Goal: Task Accomplishment & Management: Use online tool/utility

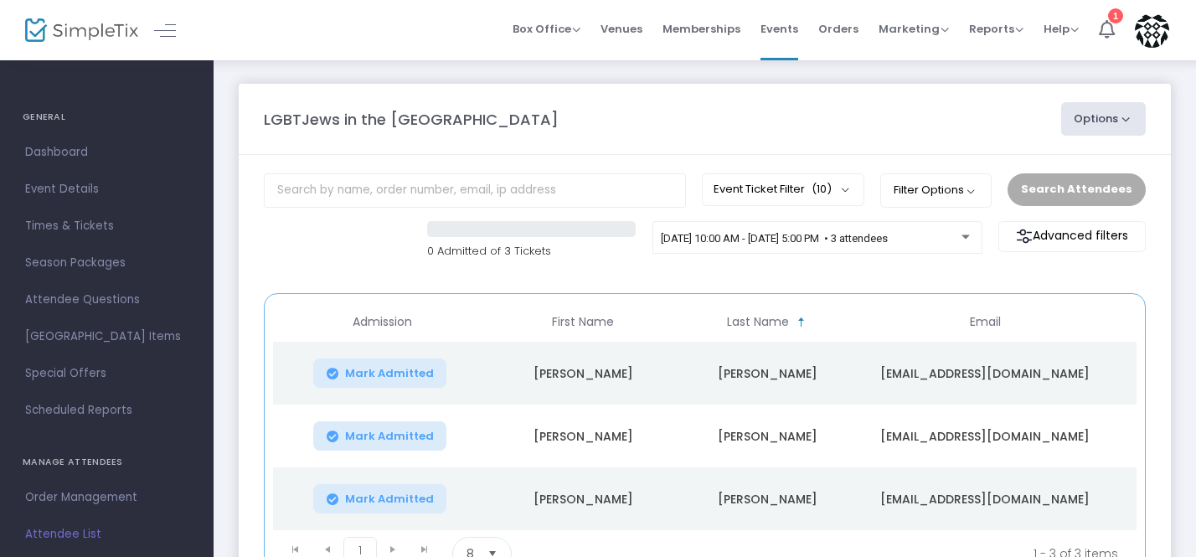
click at [360, 376] on span "Mark Admitted" at bounding box center [389, 373] width 89 height 13
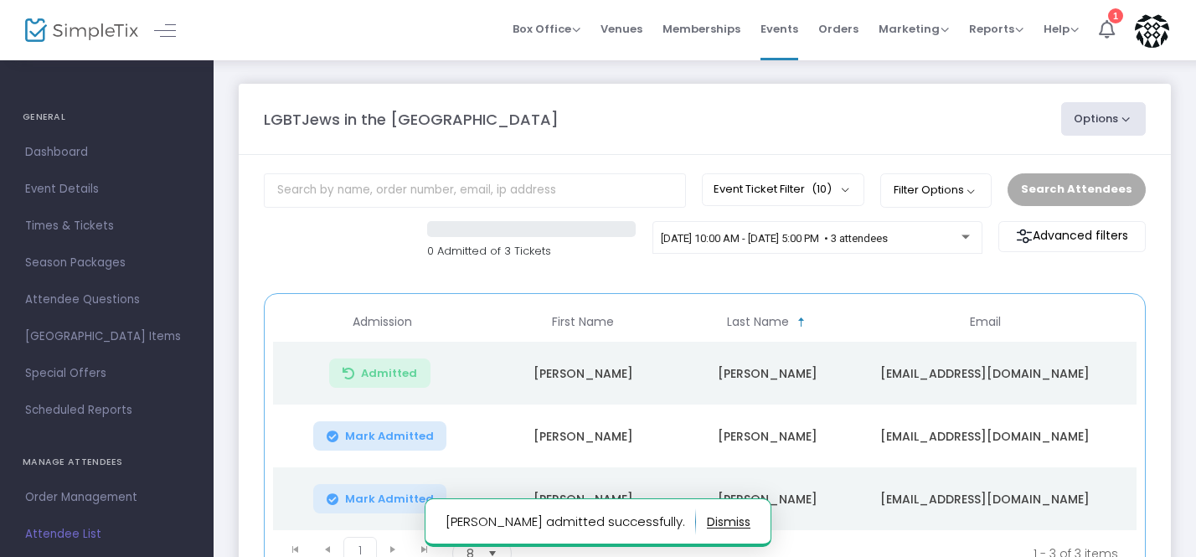
click at [366, 431] on span "Mark Admitted" at bounding box center [389, 436] width 89 height 13
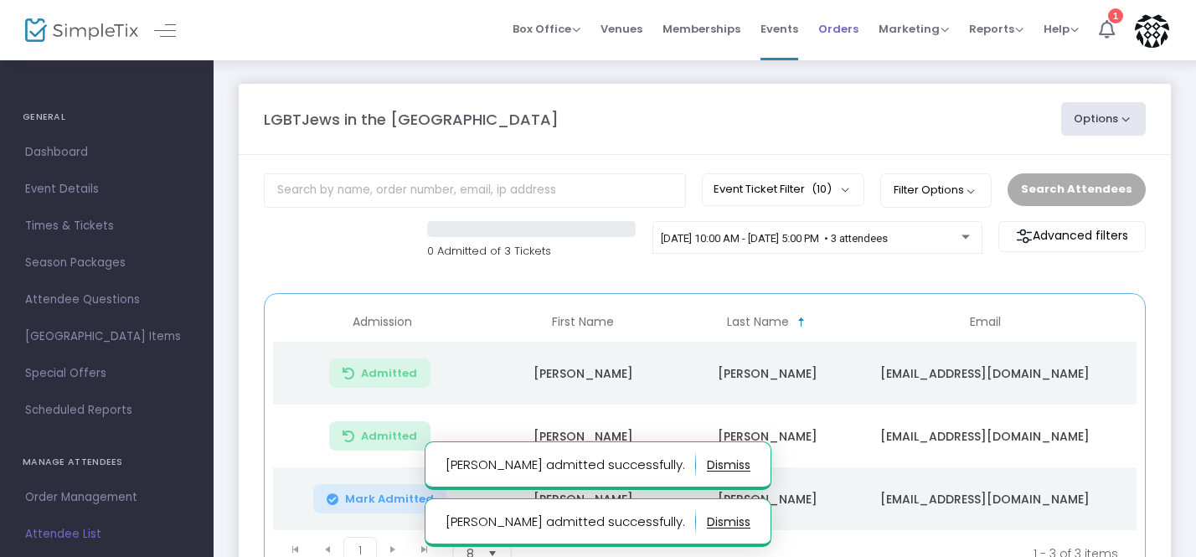
click at [844, 30] on span "Orders" at bounding box center [838, 29] width 40 height 43
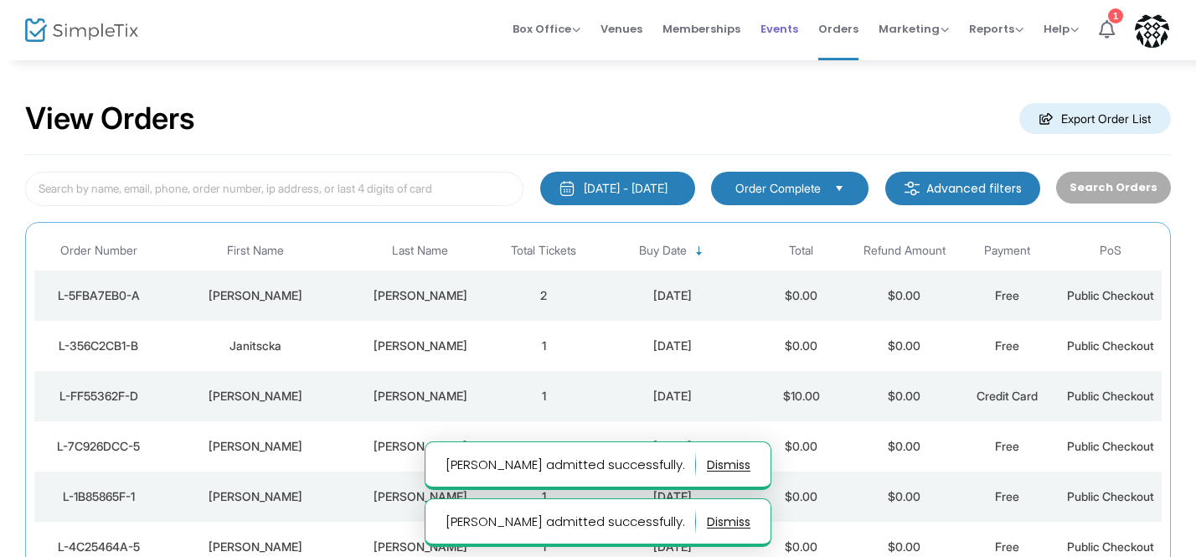
click at [776, 35] on span "Events" at bounding box center [779, 29] width 38 height 43
